Goal: Task Accomplishment & Management: Manage account settings

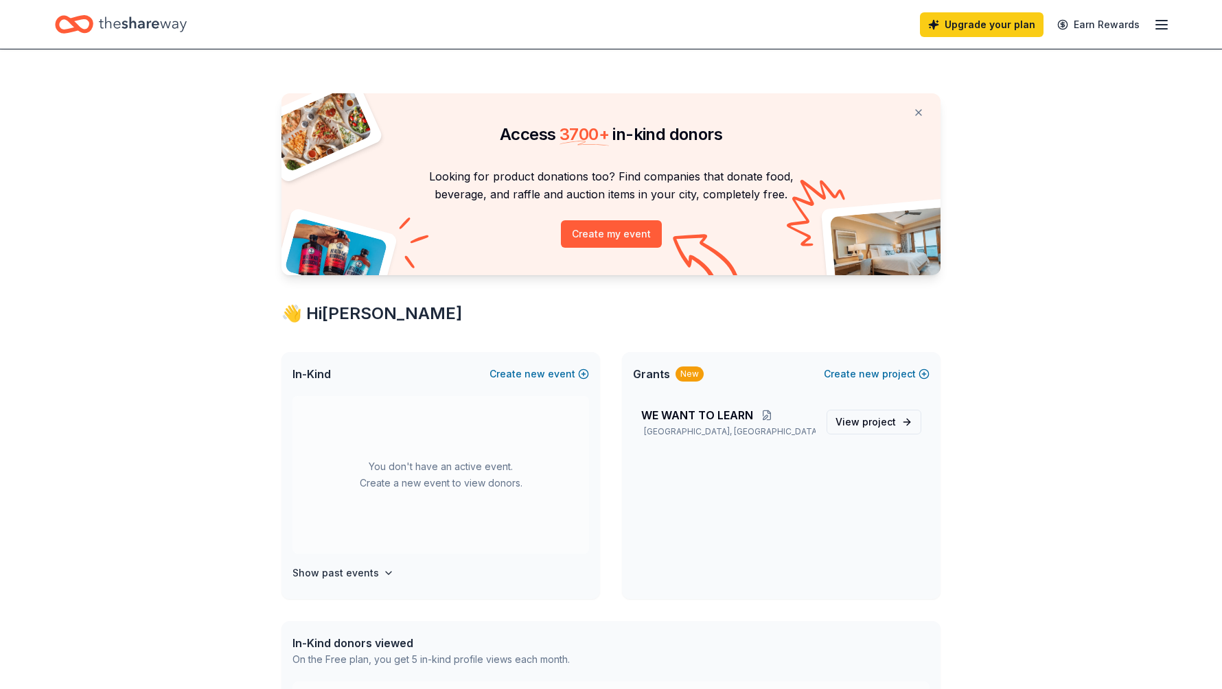
click at [1161, 25] on icon "button" at bounding box center [1161, 24] width 16 height 16
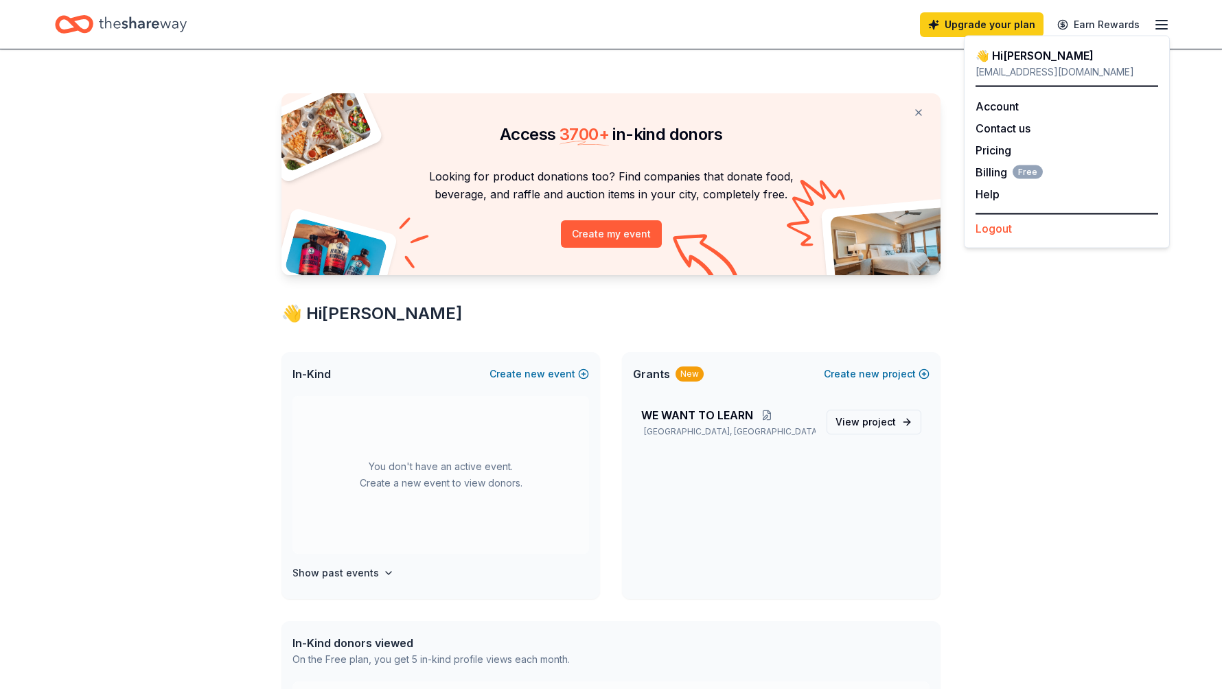
click at [994, 231] on button "Logout" at bounding box center [993, 228] width 36 height 16
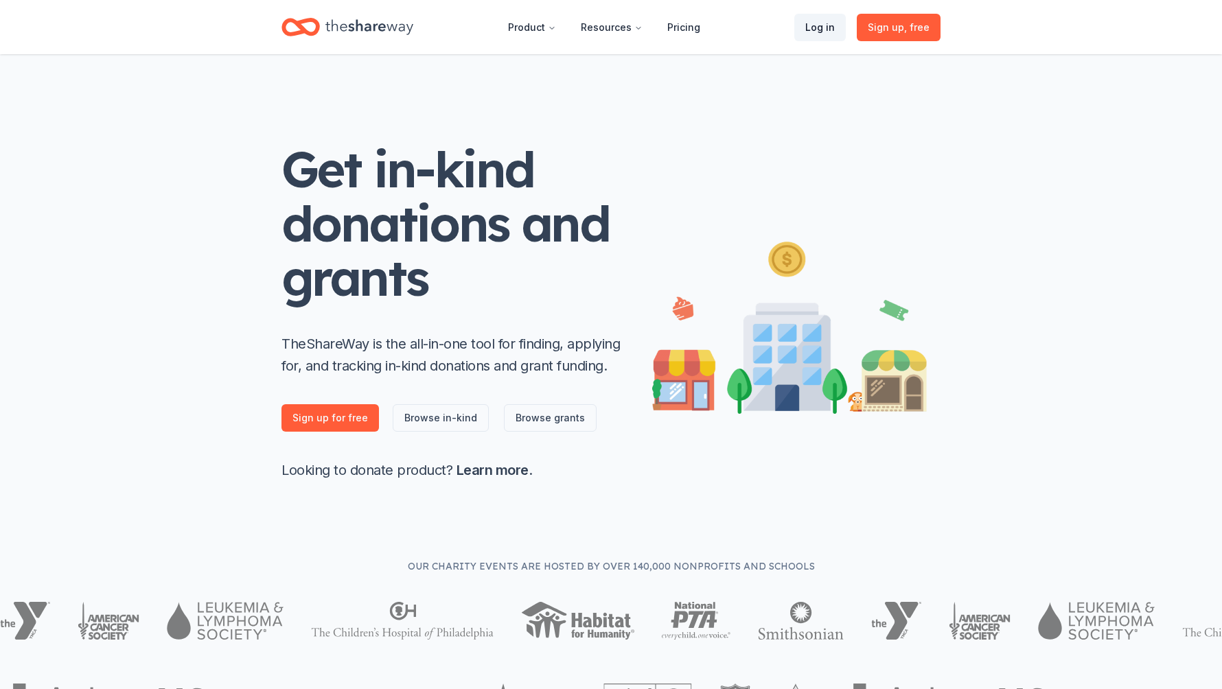
click at [826, 28] on link "Log in" at bounding box center [819, 27] width 51 height 27
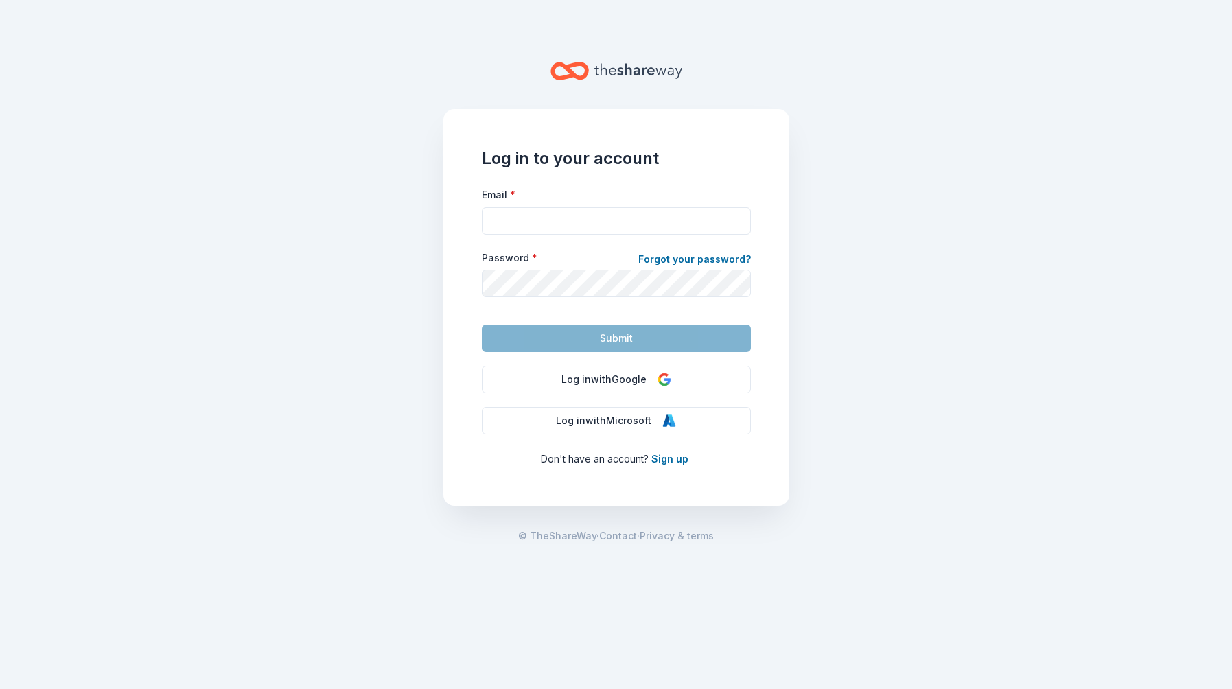
click at [522, 200] on div "Email *" at bounding box center [616, 210] width 269 height 49
click at [520, 214] on input "Email *" at bounding box center [616, 220] width 269 height 27
type input "[PERSON_NAME][EMAIL_ADDRESS][DOMAIN_NAME]"
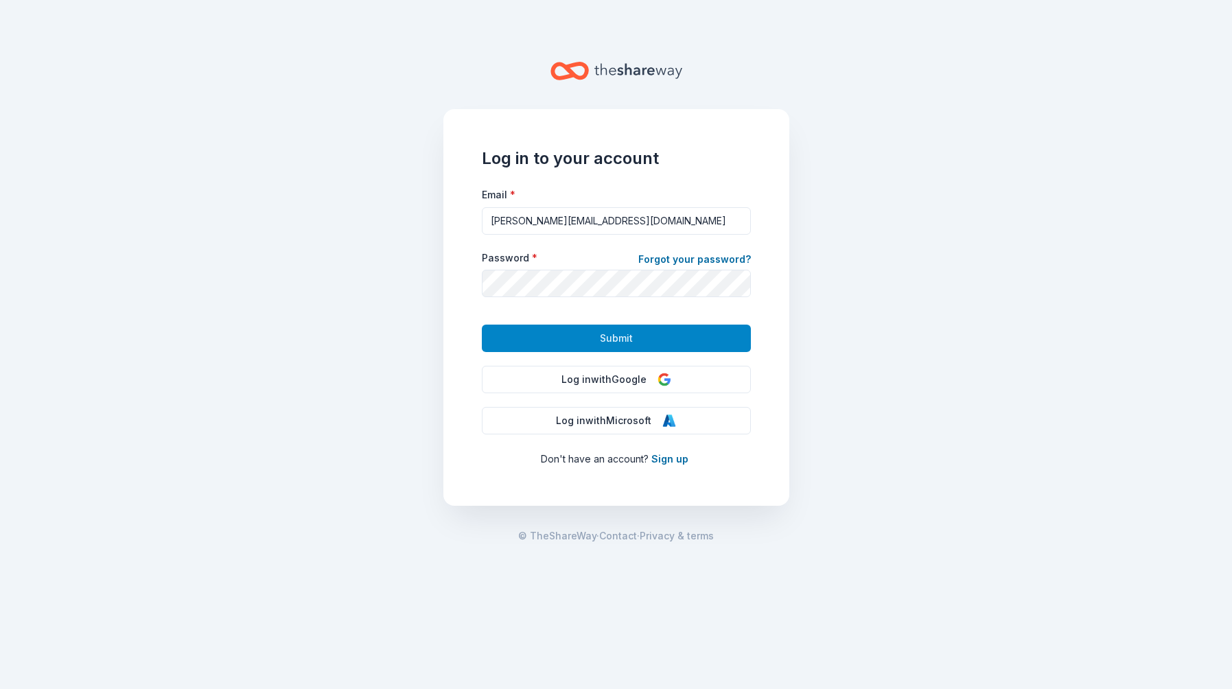
click at [633, 334] on button "Submit" at bounding box center [616, 338] width 269 height 27
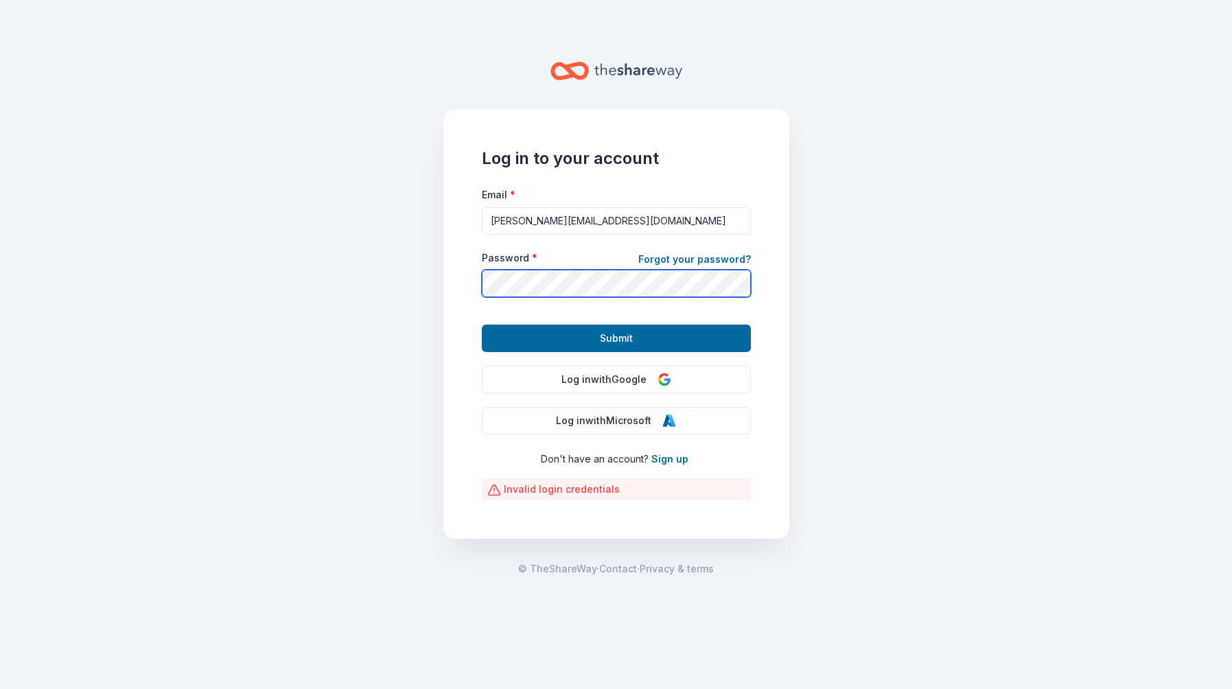
click at [435, 267] on main "Log in to your account Email * [EMAIL_ADDRESS][DOMAIN_NAME] Password * Forgot y…" at bounding box center [616, 344] width 1232 height 689
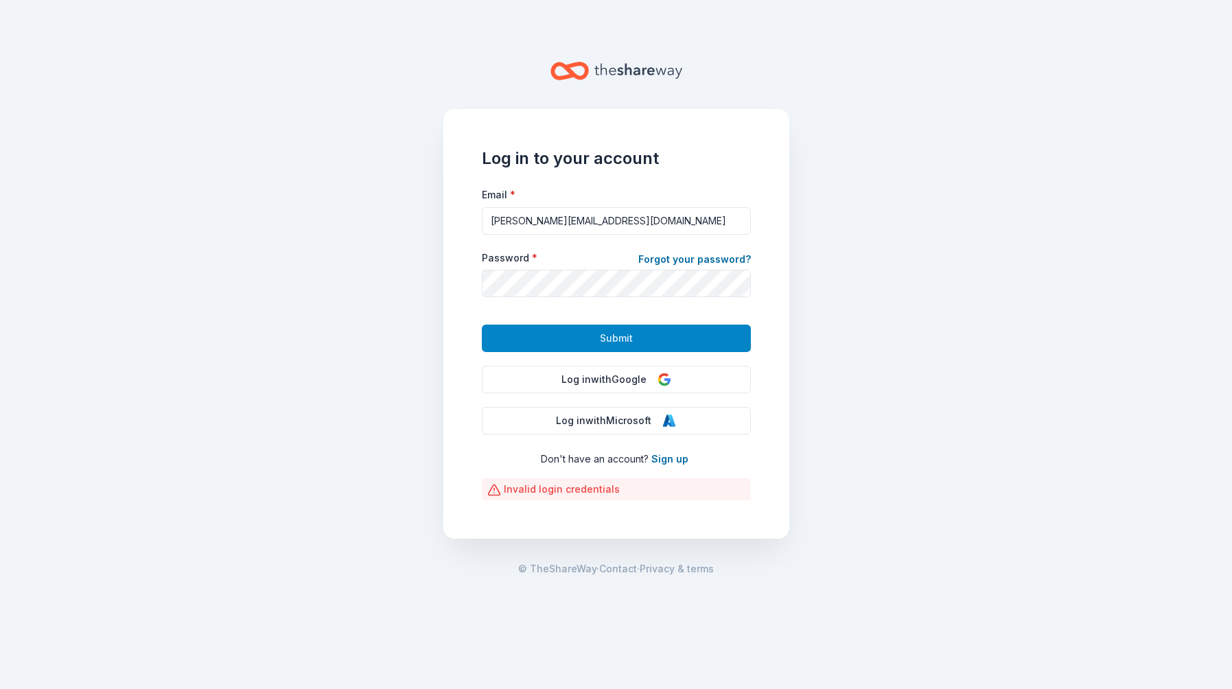
click at [609, 336] on span "Submit" at bounding box center [616, 338] width 33 height 16
click at [700, 261] on link "Forgot your password?" at bounding box center [694, 260] width 113 height 19
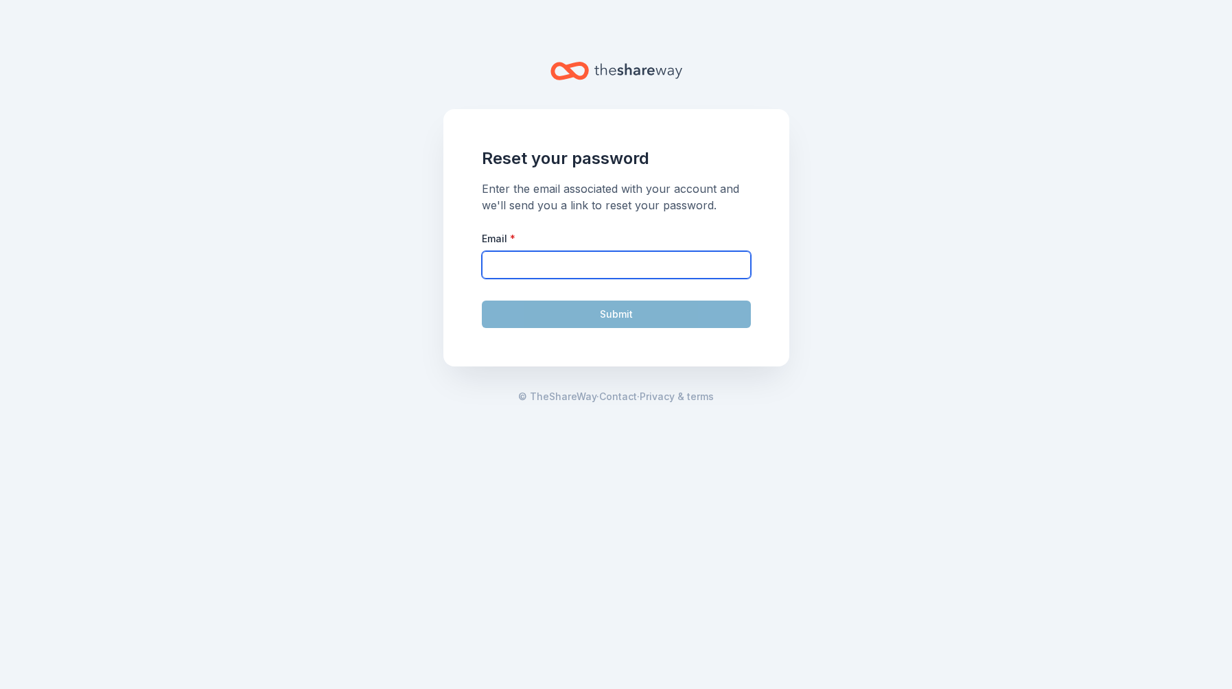
click at [508, 257] on input "Email *" at bounding box center [616, 264] width 269 height 27
type input "[PERSON_NAME][EMAIL_ADDRESS][DOMAIN_NAME]"
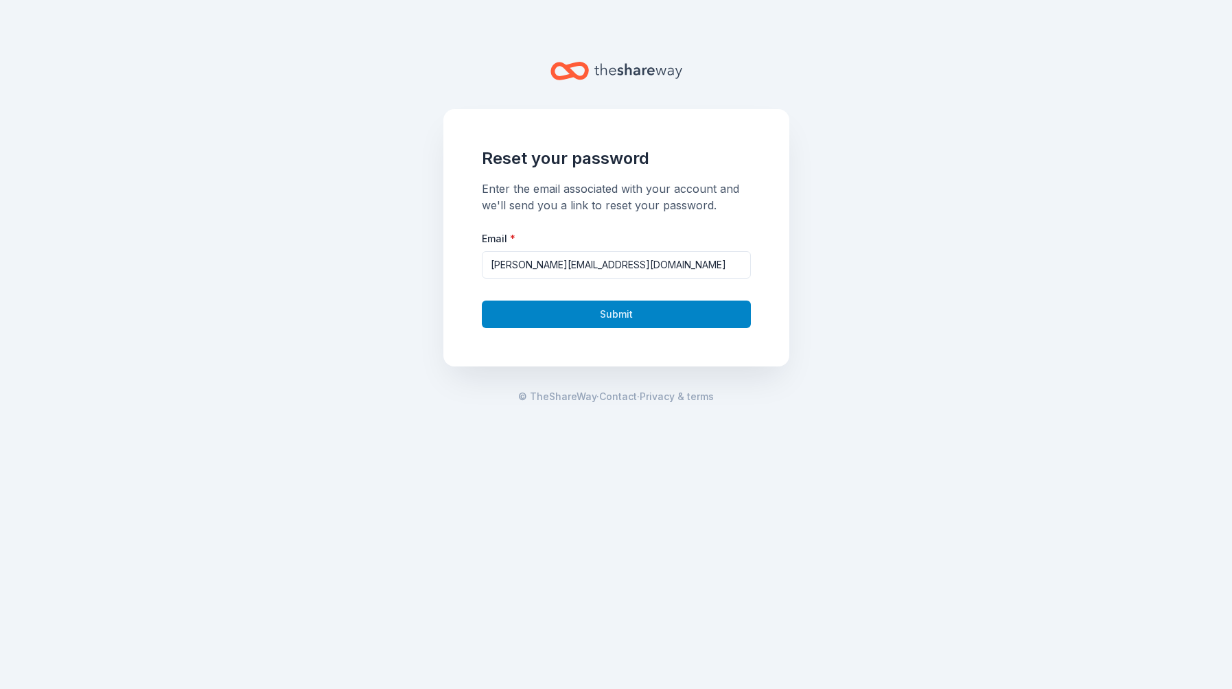
click at [633, 307] on button "Submit" at bounding box center [616, 314] width 269 height 27
